Goal: Use online tool/utility: Utilize a website feature to perform a specific function

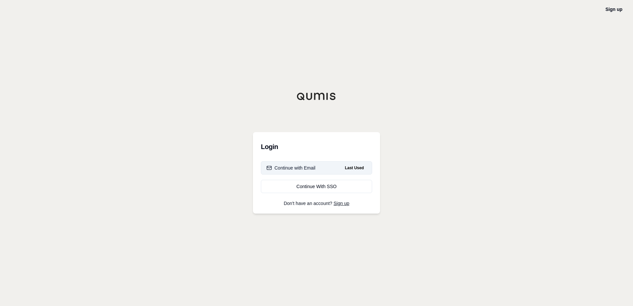
click at [290, 167] on div "Continue with Email" at bounding box center [290, 168] width 49 height 7
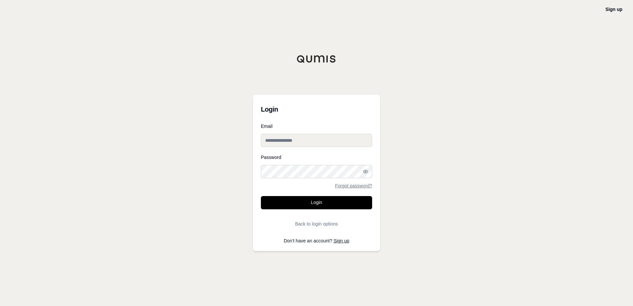
click at [279, 142] on input "Email" at bounding box center [316, 140] width 111 height 13
type input "**********"
click at [261, 196] on button "Login" at bounding box center [316, 202] width 111 height 13
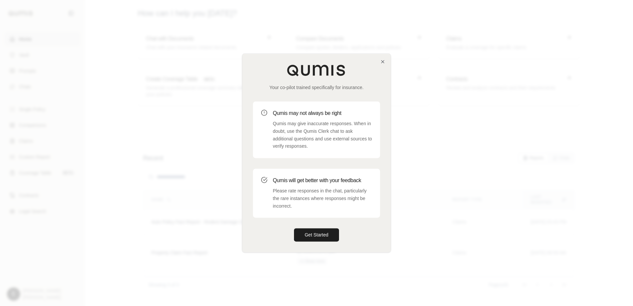
drag, startPoint x: 321, startPoint y: 233, endPoint x: 344, endPoint y: 226, distance: 24.1
click at [321, 233] on button "Get Started" at bounding box center [316, 234] width 45 height 13
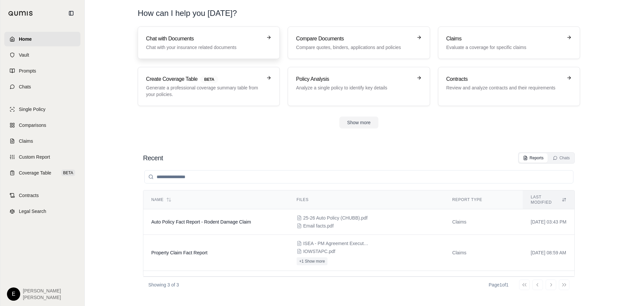
click at [173, 48] on p "Chat with your insurance related documents" at bounding box center [204, 47] width 116 height 7
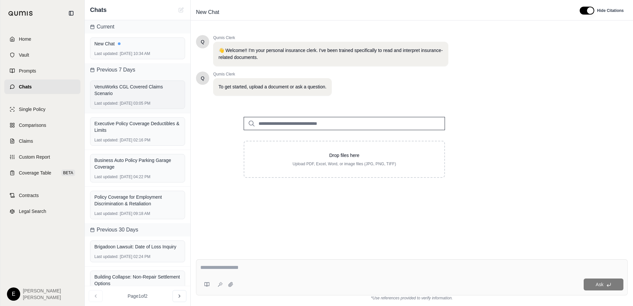
click at [121, 93] on div "VenuWorks CGL Covered Claims Scenario" at bounding box center [137, 89] width 86 height 13
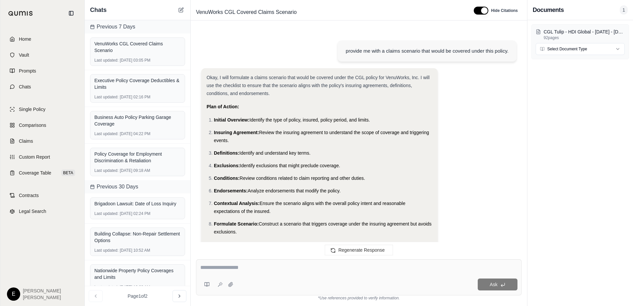
scroll to position [10571, 0]
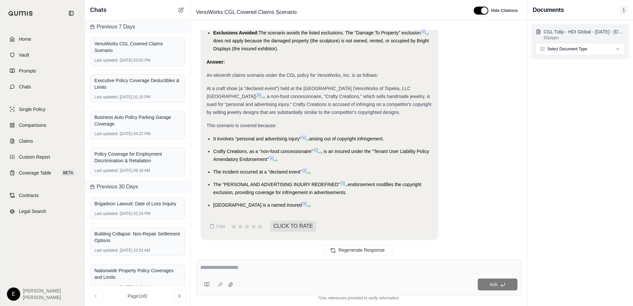
click at [549, 36] on p "92 pages" at bounding box center [584, 37] width 81 height 5
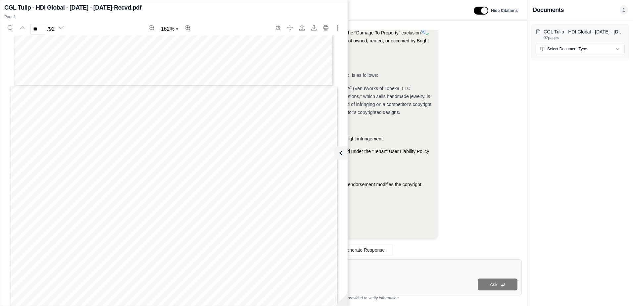
scroll to position [15921, 0]
type input "**"
